Goal: Check status: Check status

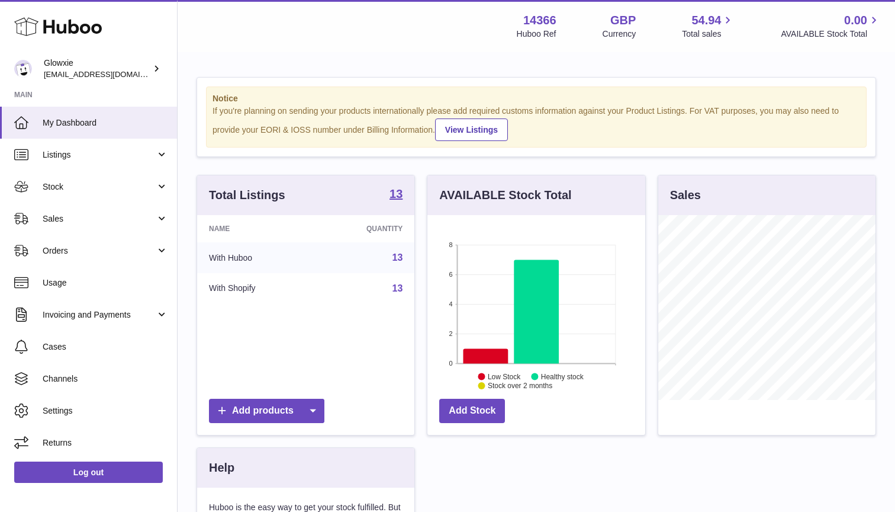
scroll to position [185, 218]
click at [82, 248] on span "Orders" at bounding box center [99, 250] width 113 height 11
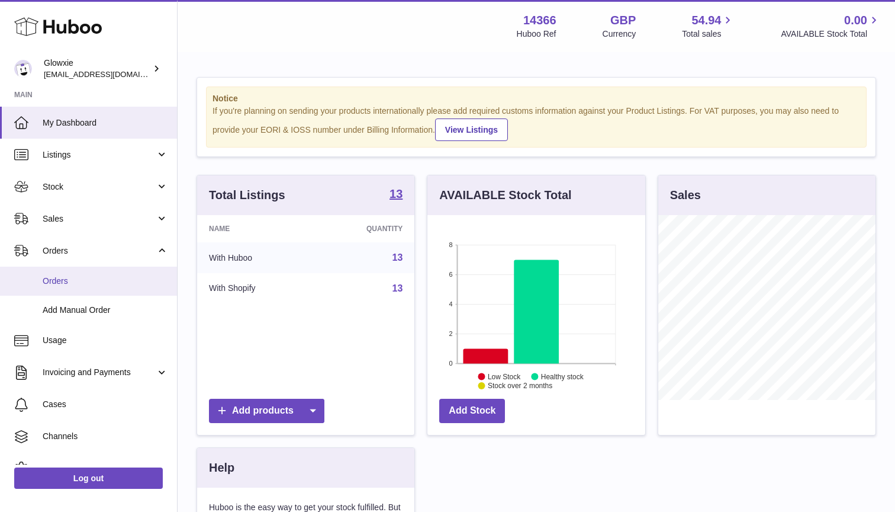
click at [78, 280] on span "Orders" at bounding box center [106, 280] width 126 height 11
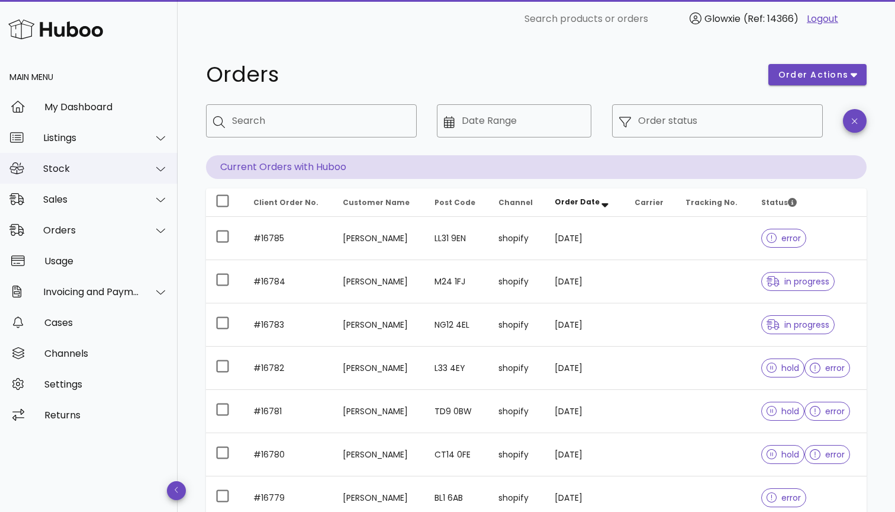
click at [110, 168] on div "Stock" at bounding box center [91, 168] width 97 height 11
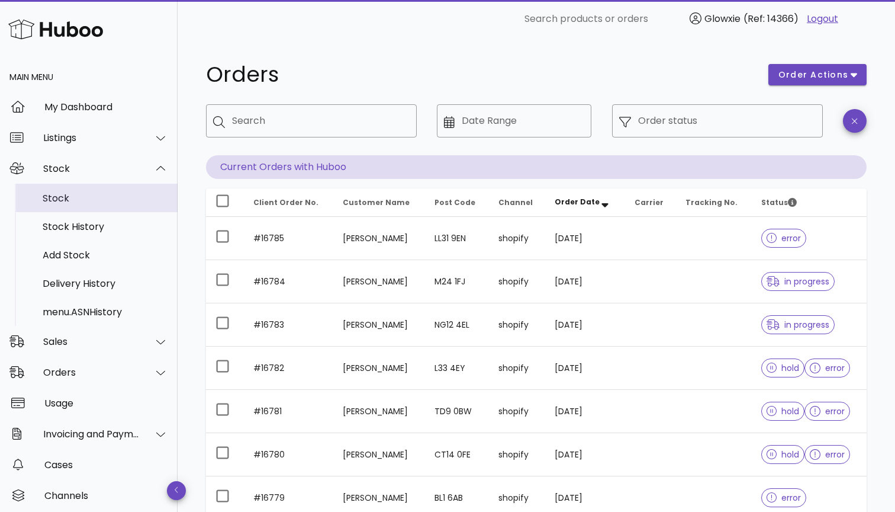
click at [94, 200] on div "Stock" at bounding box center [106, 197] width 126 height 11
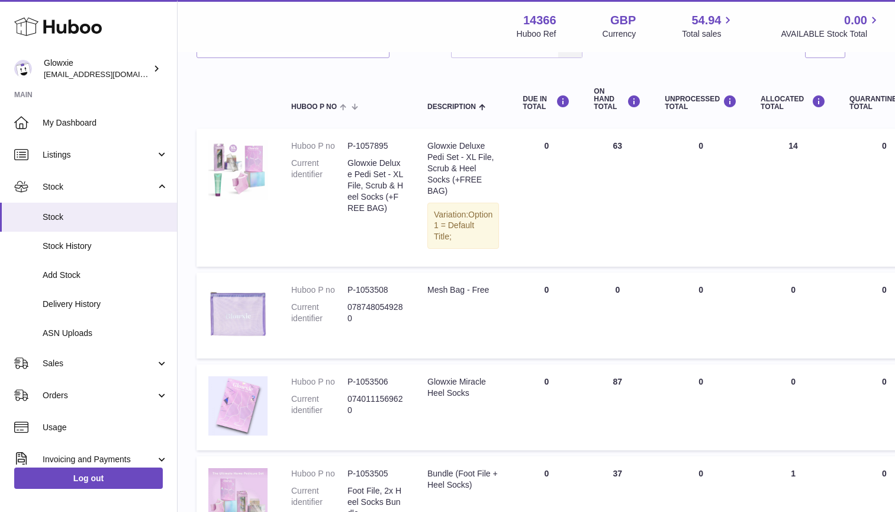
scroll to position [108, 0]
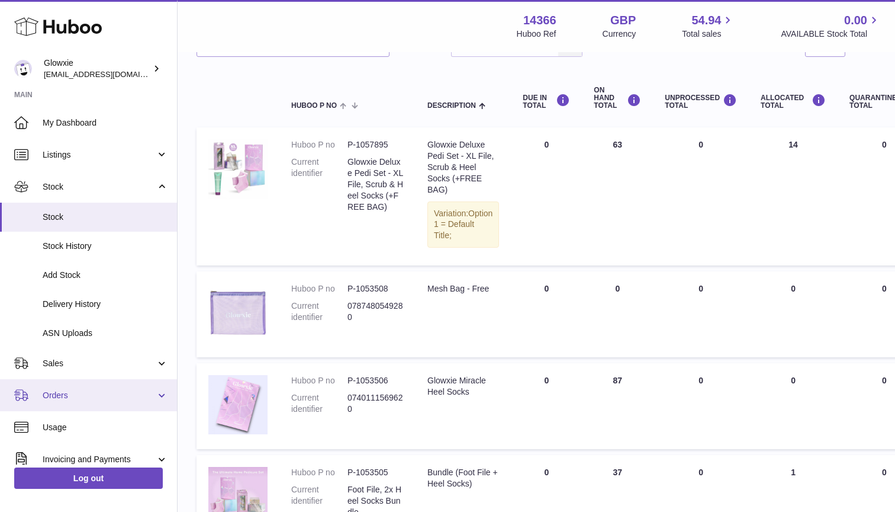
click at [90, 390] on span "Orders" at bounding box center [99, 395] width 113 height 11
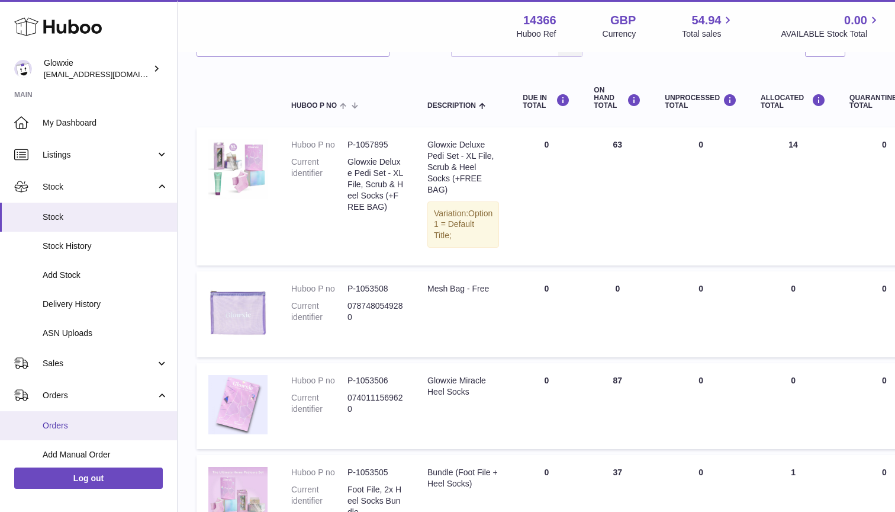
click at [97, 420] on span "Orders" at bounding box center [106, 425] width 126 height 11
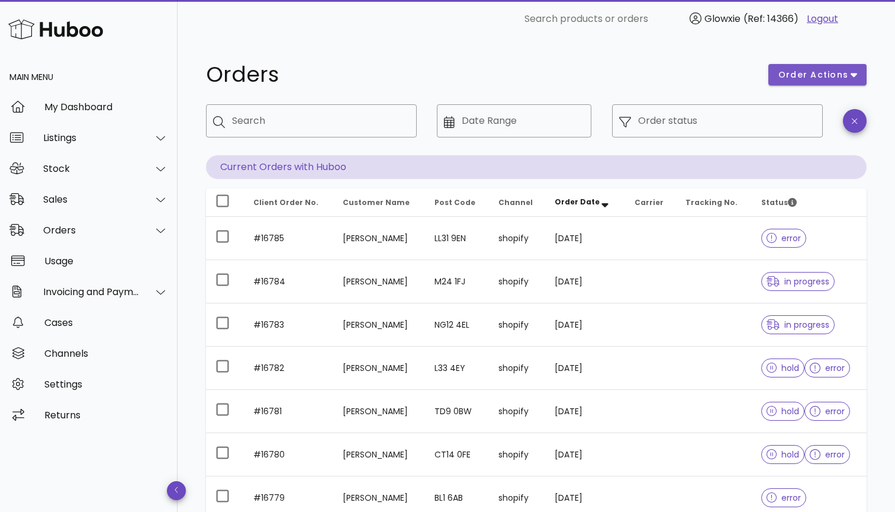
click at [814, 78] on span "order actions" at bounding box center [813, 75] width 71 height 12
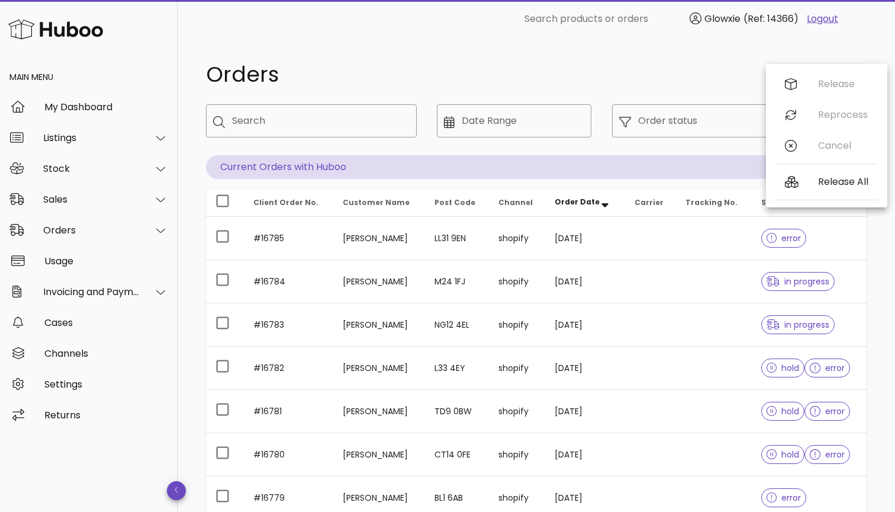
click at [681, 75] on h1 "Orders" at bounding box center [480, 74] width 548 height 21
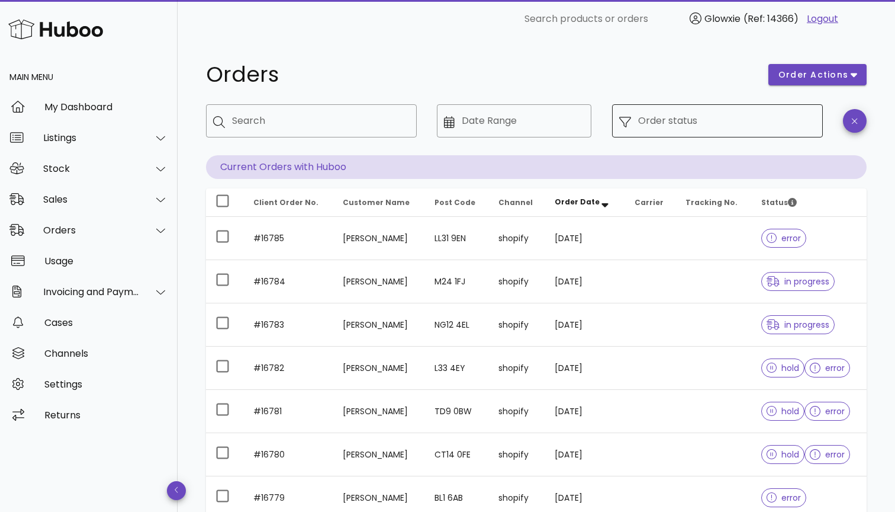
click at [772, 121] on input "Order status" at bounding box center [727, 120] width 178 height 19
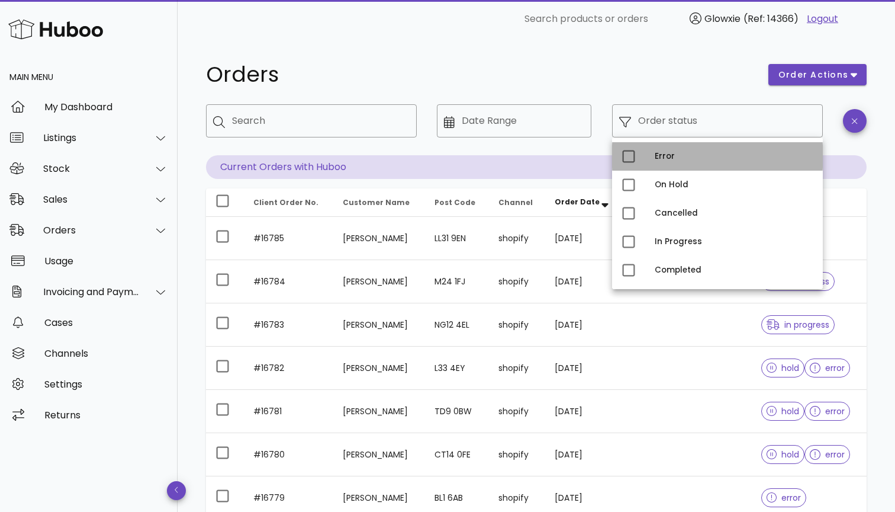
click at [663, 156] on div "Error" at bounding box center [734, 156] width 159 height 9
type input "**********"
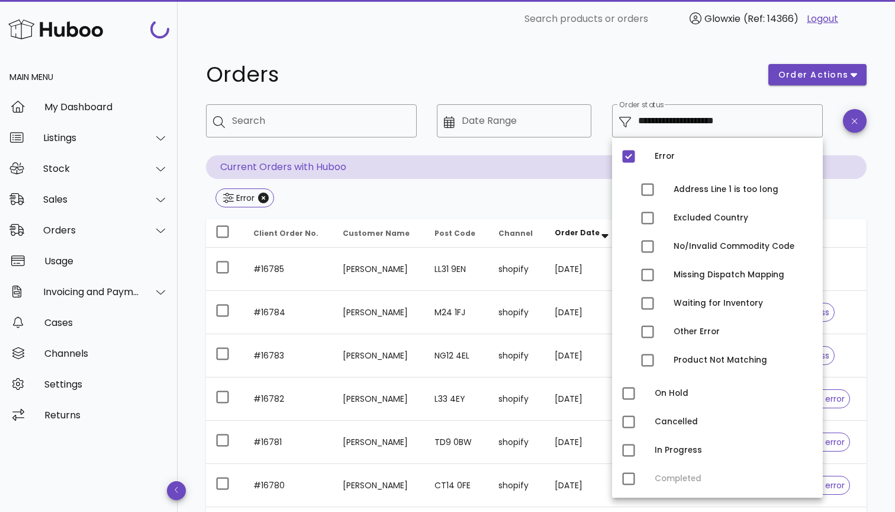
click at [602, 70] on h1 "Orders" at bounding box center [480, 74] width 548 height 21
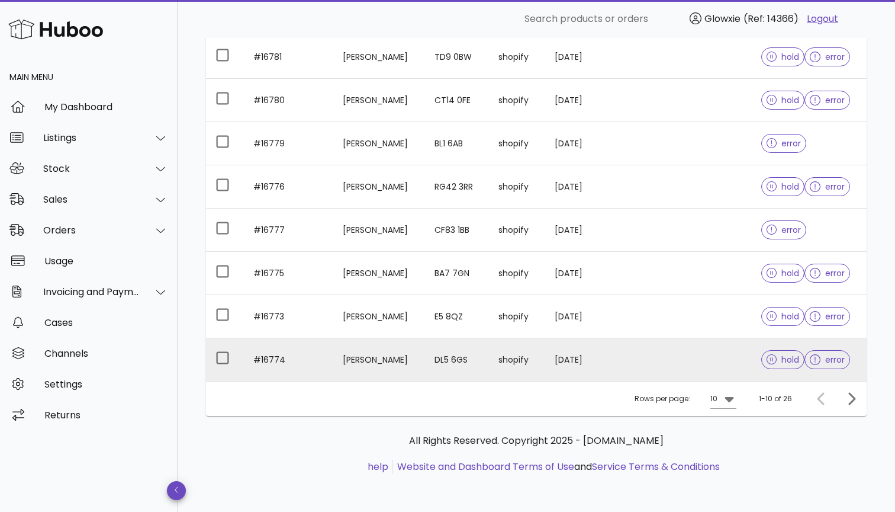
scroll to position [298, 0]
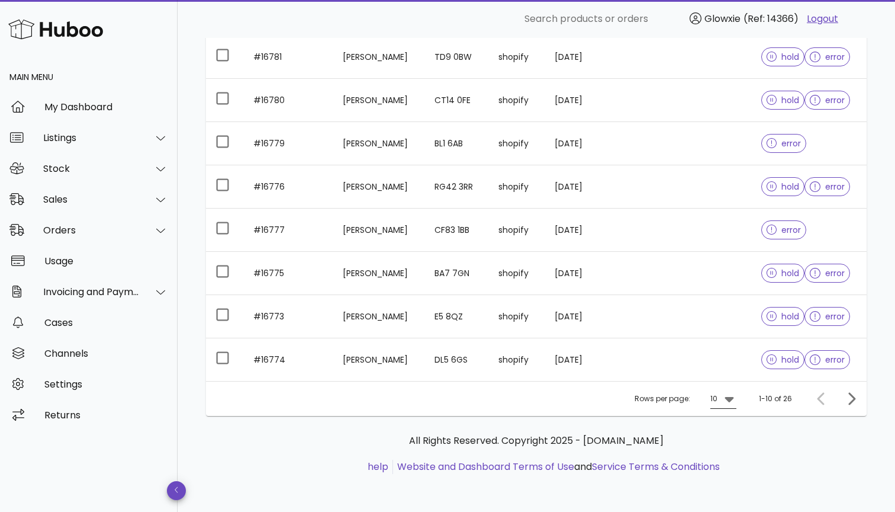
click at [723, 402] on icon at bounding box center [729, 398] width 14 height 14
click at [727, 446] on div "25" at bounding box center [727, 435] width 12 height 25
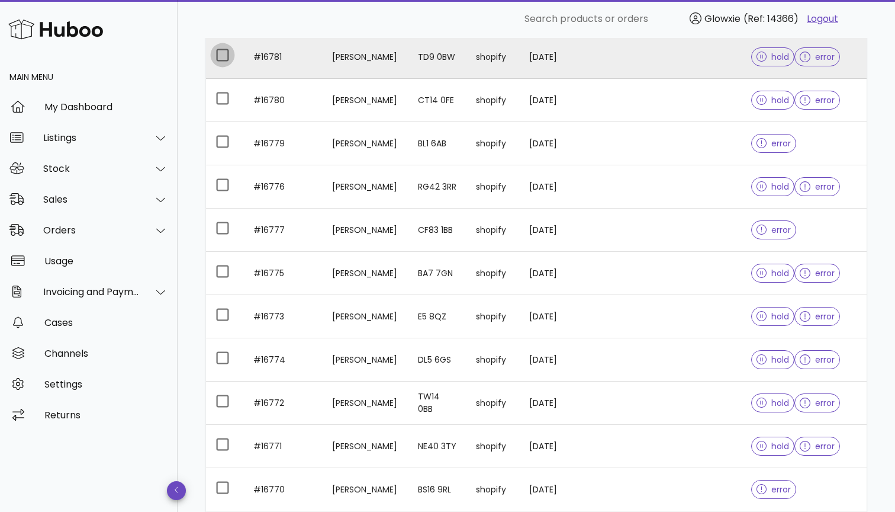
click at [221, 52] on div at bounding box center [223, 55] width 20 height 20
click at [224, 55] on div at bounding box center [223, 55] width 20 height 20
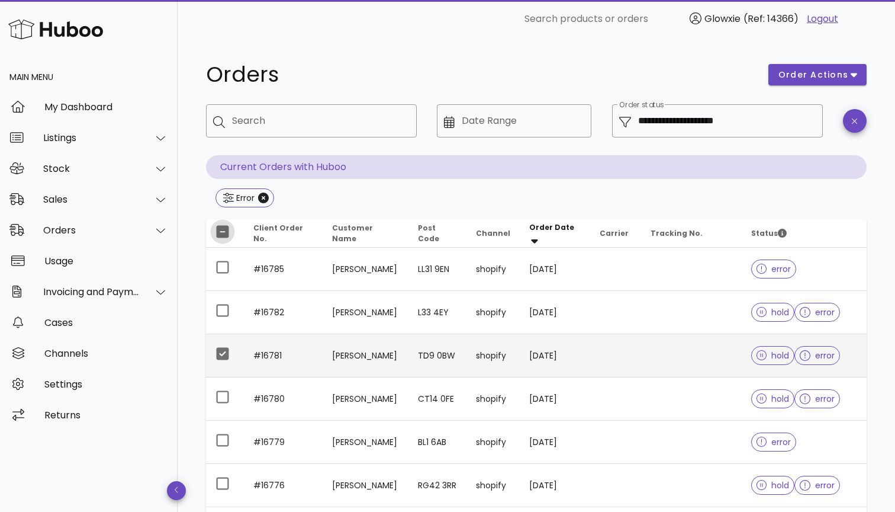
click at [226, 234] on div at bounding box center [223, 231] width 20 height 20
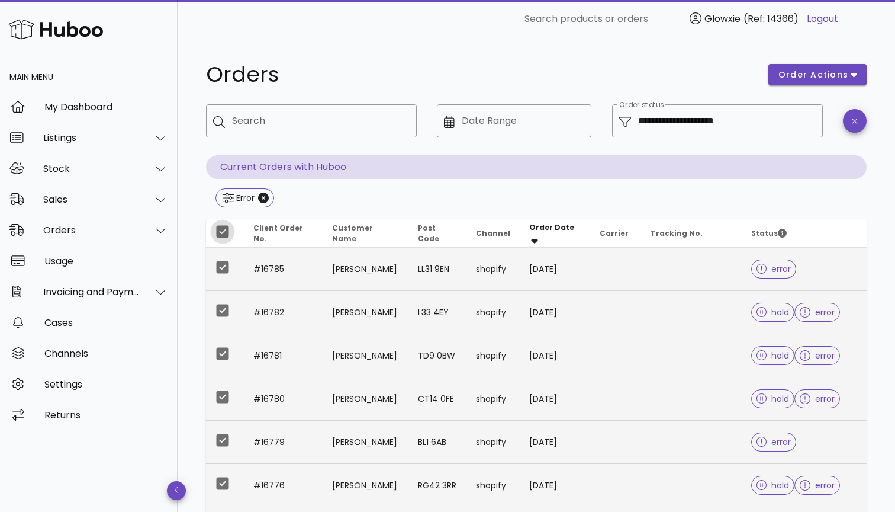
click at [226, 234] on div at bounding box center [223, 231] width 20 height 20
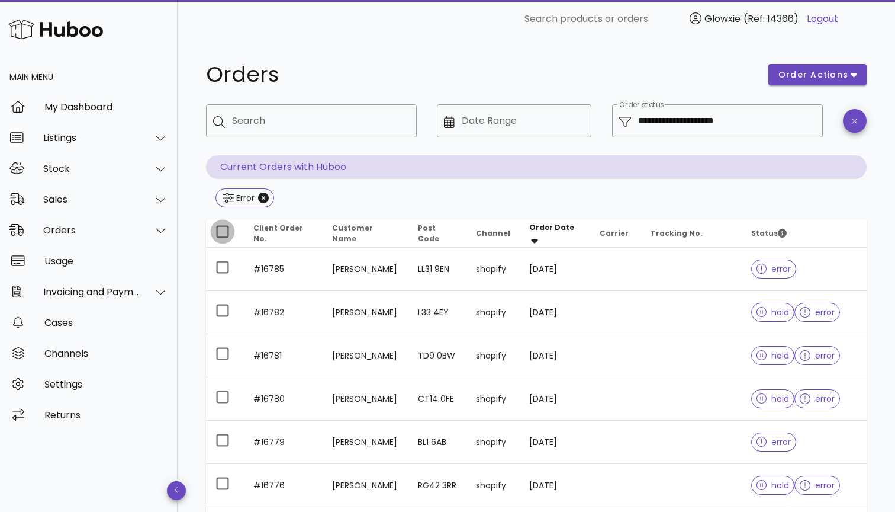
click at [226, 234] on div at bounding box center [223, 231] width 20 height 20
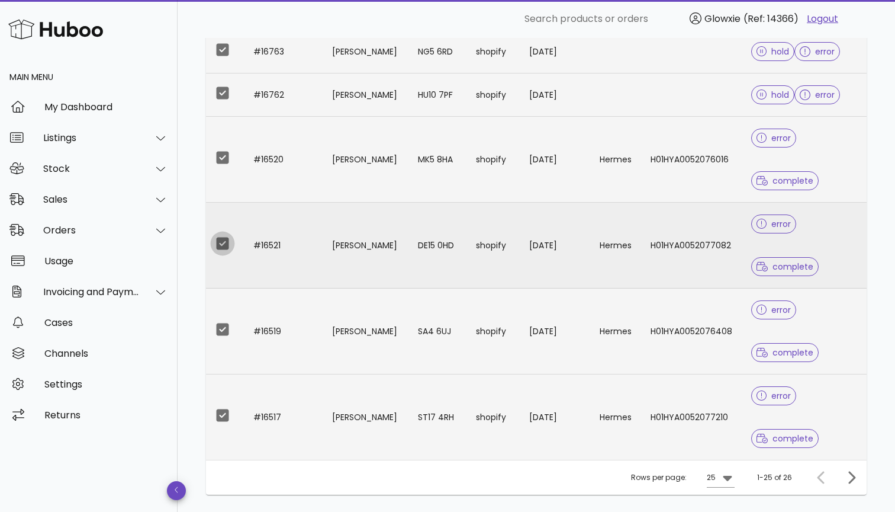
scroll to position [1021, 0]
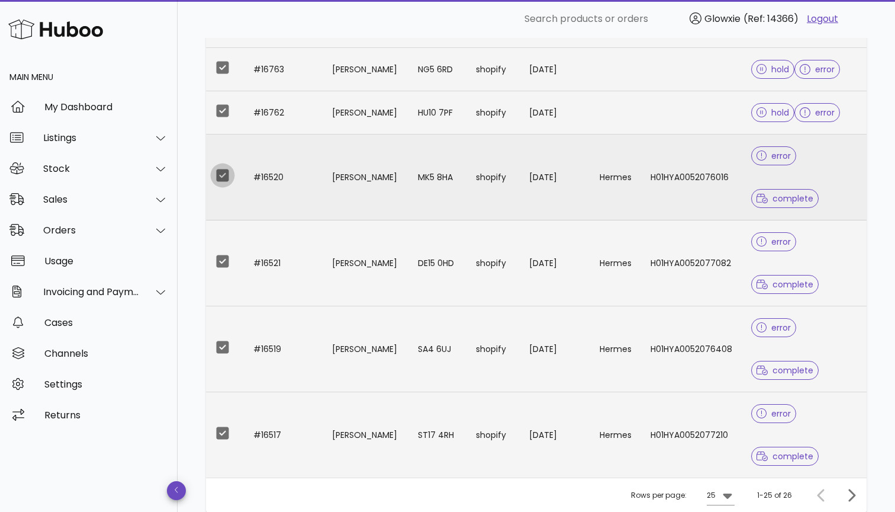
click at [214, 182] on div at bounding box center [223, 175] width 20 height 20
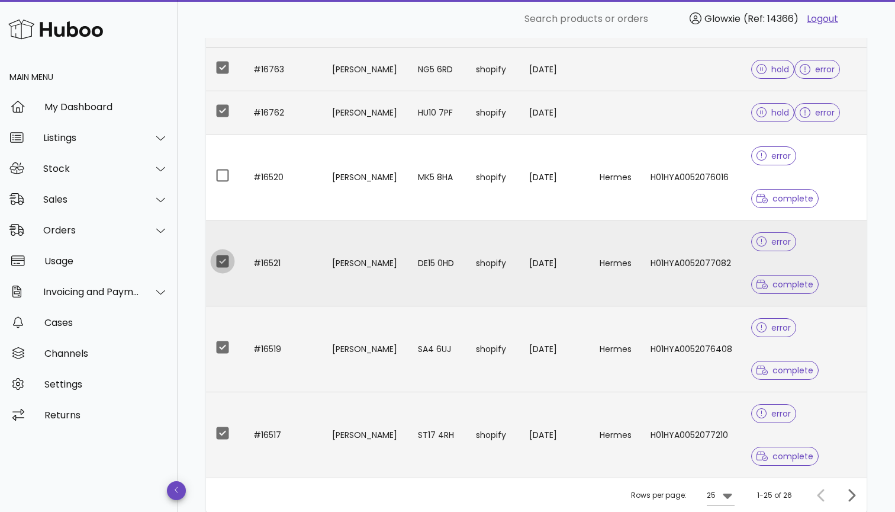
click at [223, 256] on div at bounding box center [223, 261] width 20 height 20
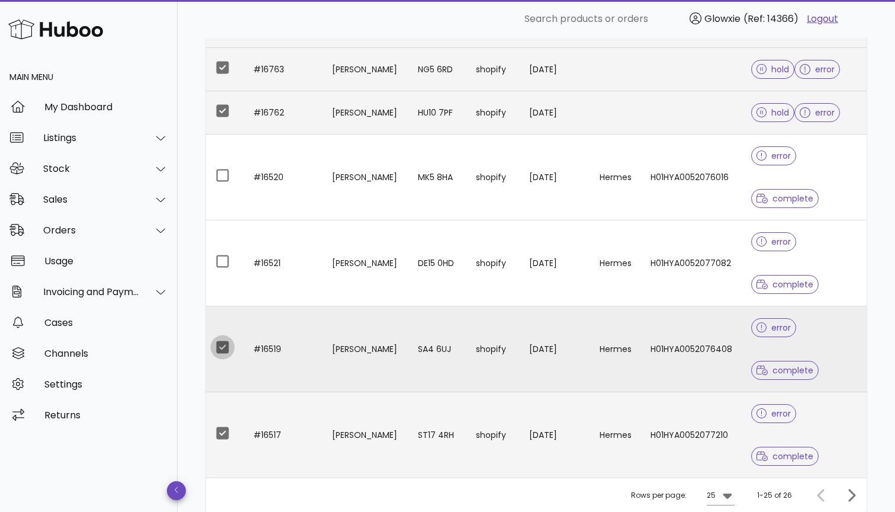
click at [227, 343] on div at bounding box center [223, 347] width 20 height 20
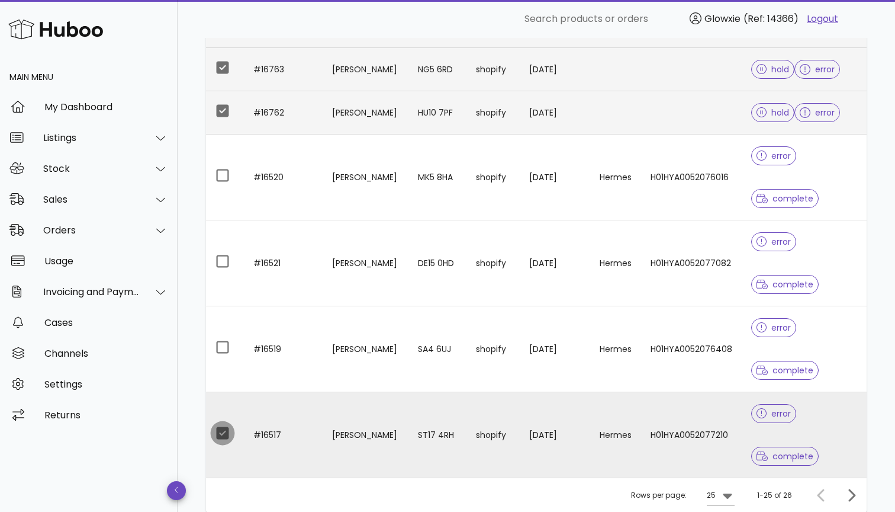
click at [227, 431] on div at bounding box center [223, 433] width 20 height 20
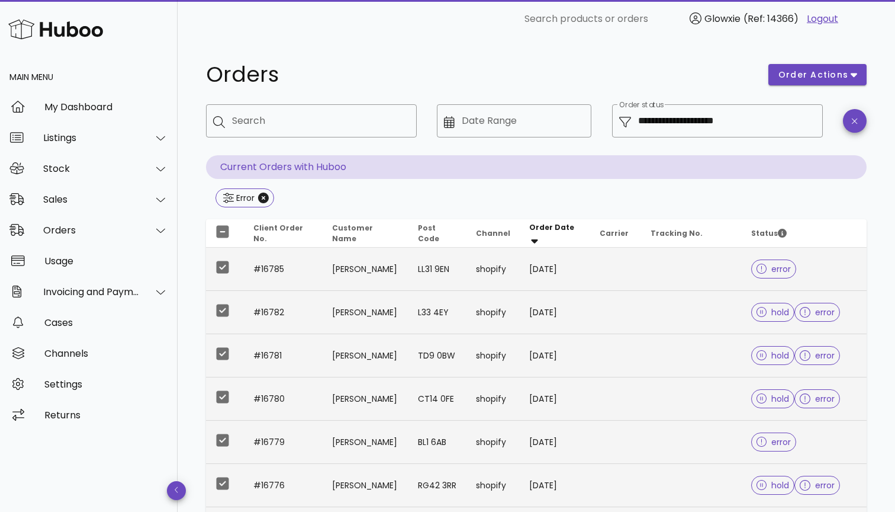
scroll to position [0, 0]
click at [793, 75] on span "order actions" at bounding box center [813, 75] width 71 height 12
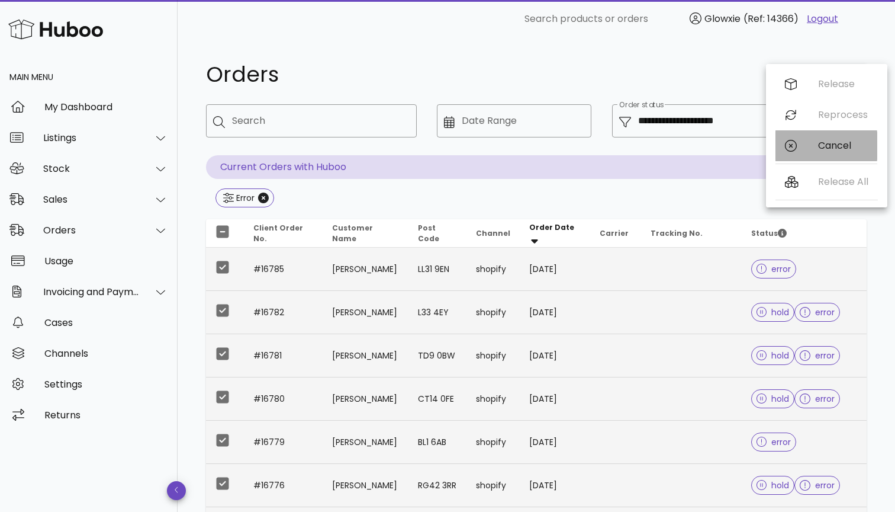
click at [807, 147] on div "Cancel" at bounding box center [827, 145] width 102 height 31
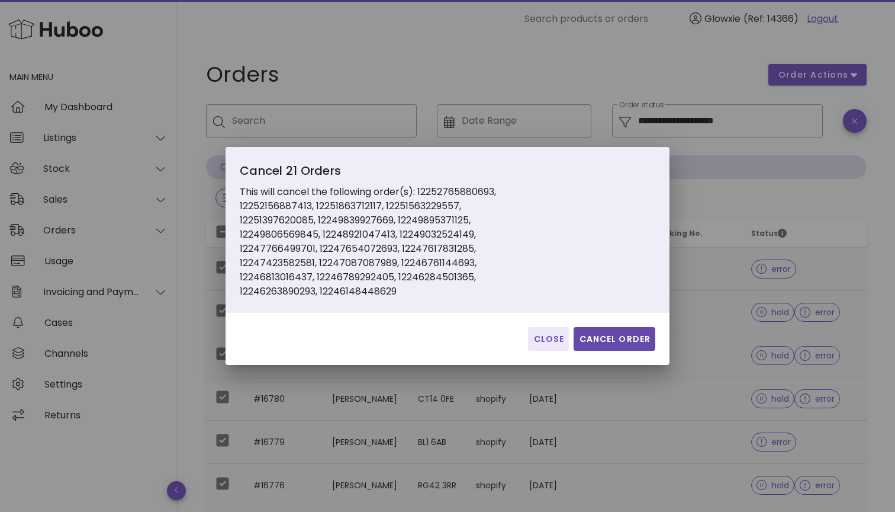
click at [623, 330] on button "Cancel Order" at bounding box center [615, 339] width 82 height 24
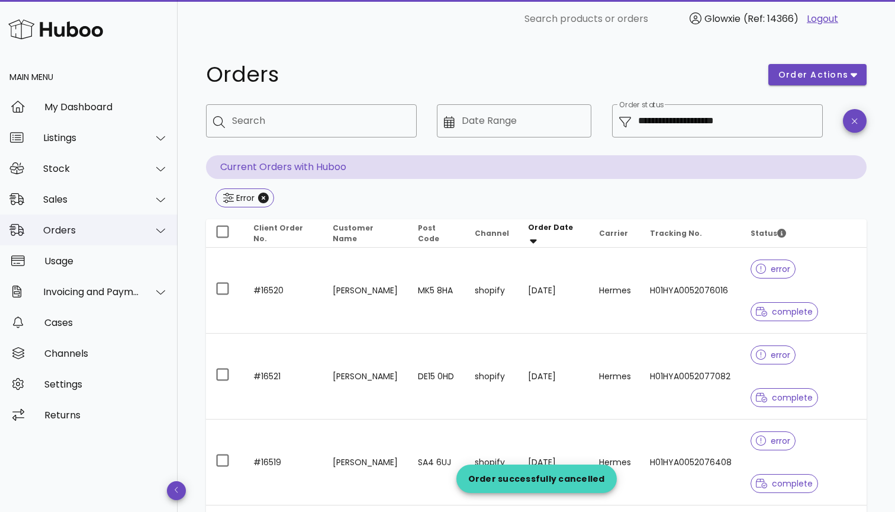
click at [83, 232] on div "Orders" at bounding box center [91, 229] width 97 height 11
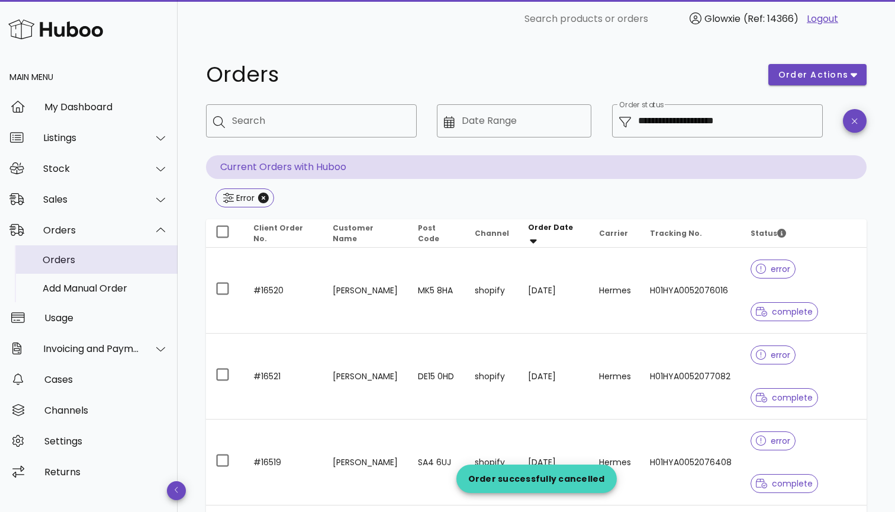
click at [72, 262] on div "Orders" at bounding box center [106, 259] width 126 height 11
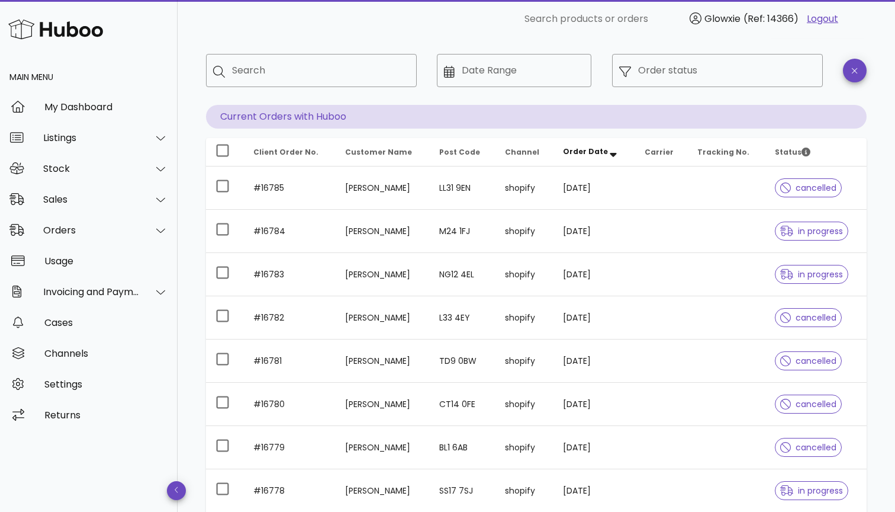
scroll to position [22, 0]
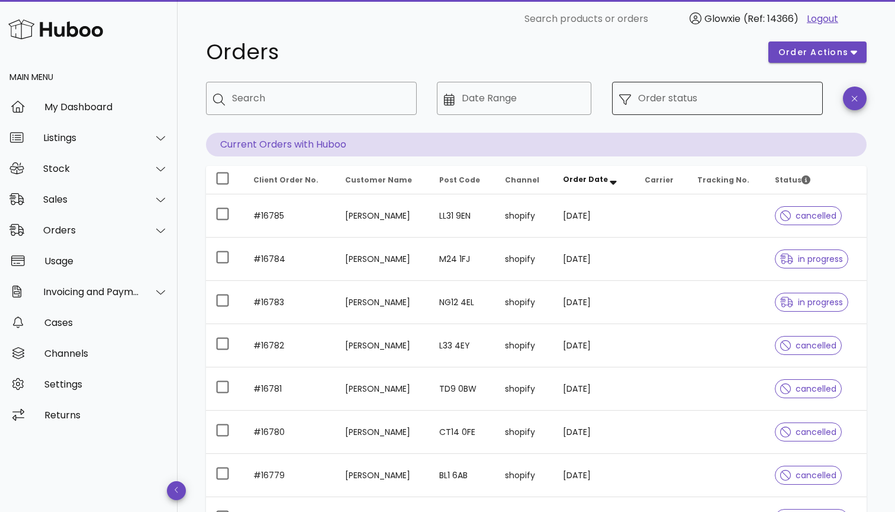
click at [639, 97] on input "Order status" at bounding box center [727, 98] width 178 height 19
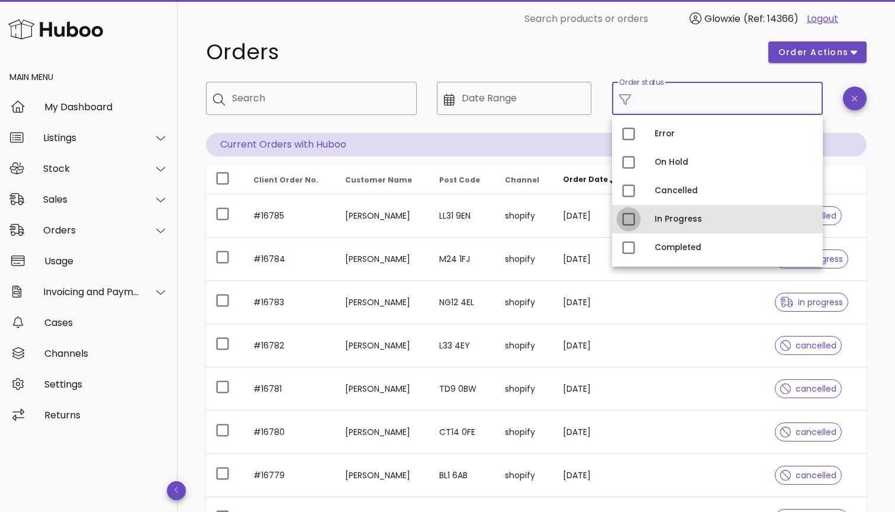
click at [635, 215] on div at bounding box center [629, 219] width 20 height 20
type input "**********"
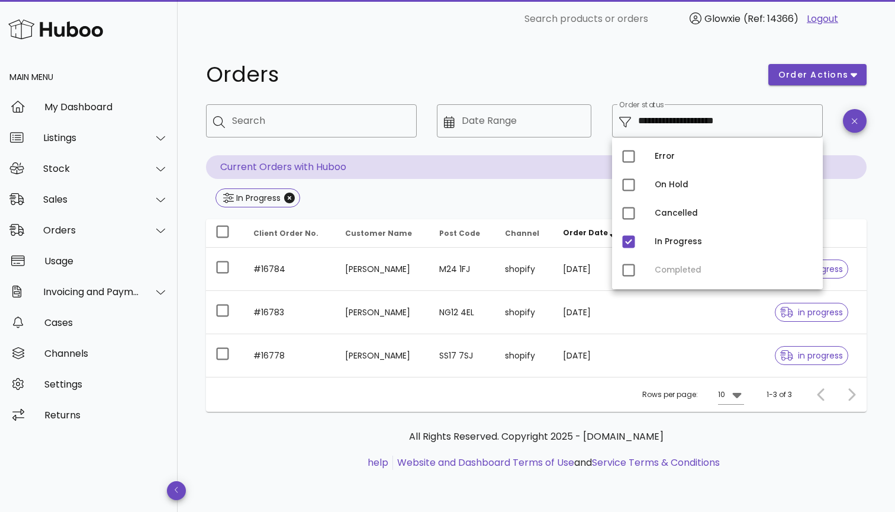
click at [589, 68] on h1 "Orders" at bounding box center [480, 74] width 548 height 21
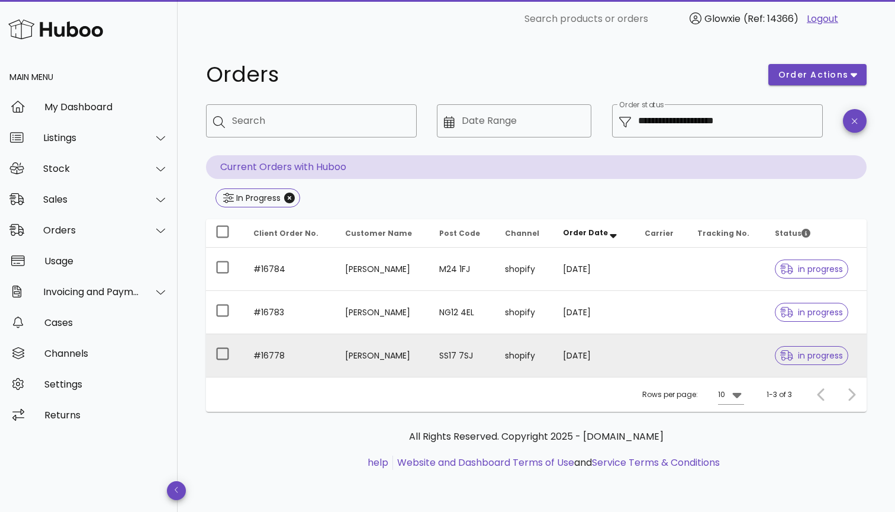
click at [446, 353] on td "SS17 7SJ" at bounding box center [463, 355] width 66 height 43
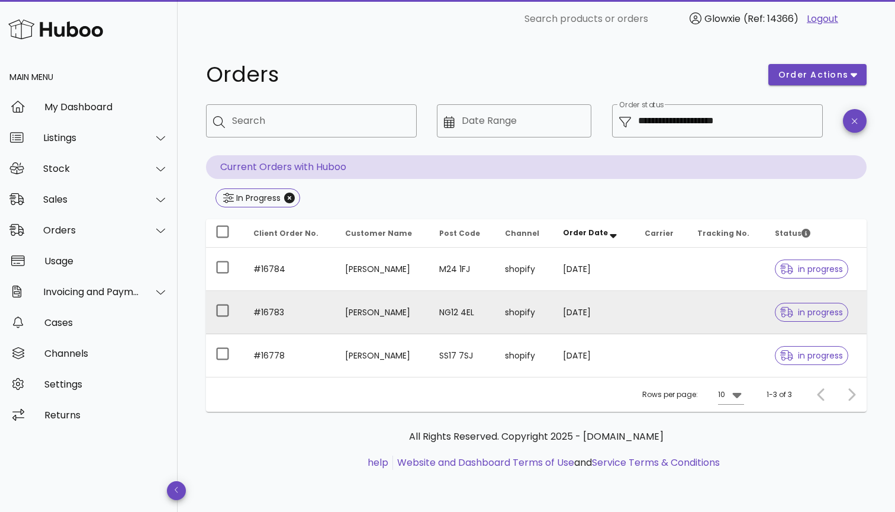
click at [400, 311] on td "[PERSON_NAME]" at bounding box center [383, 312] width 94 height 43
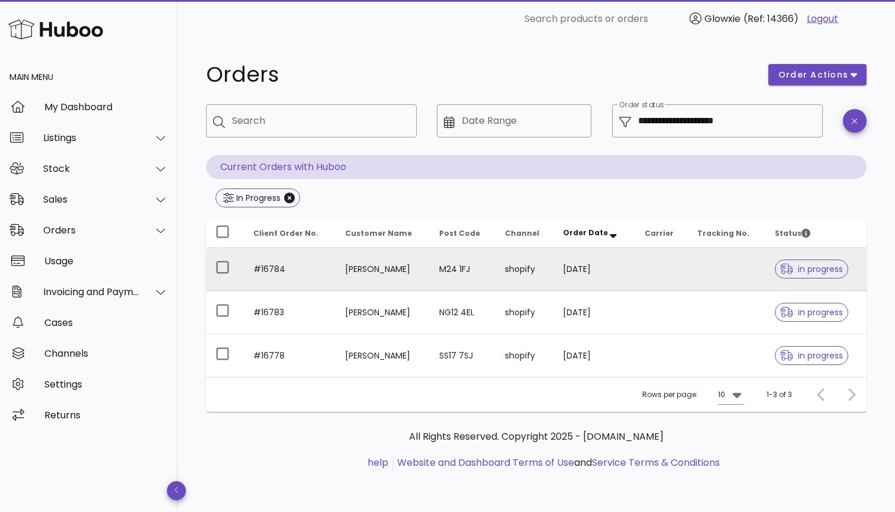
click at [387, 271] on td "[PERSON_NAME]" at bounding box center [383, 268] width 94 height 43
